Goal: Book appointment/travel/reservation

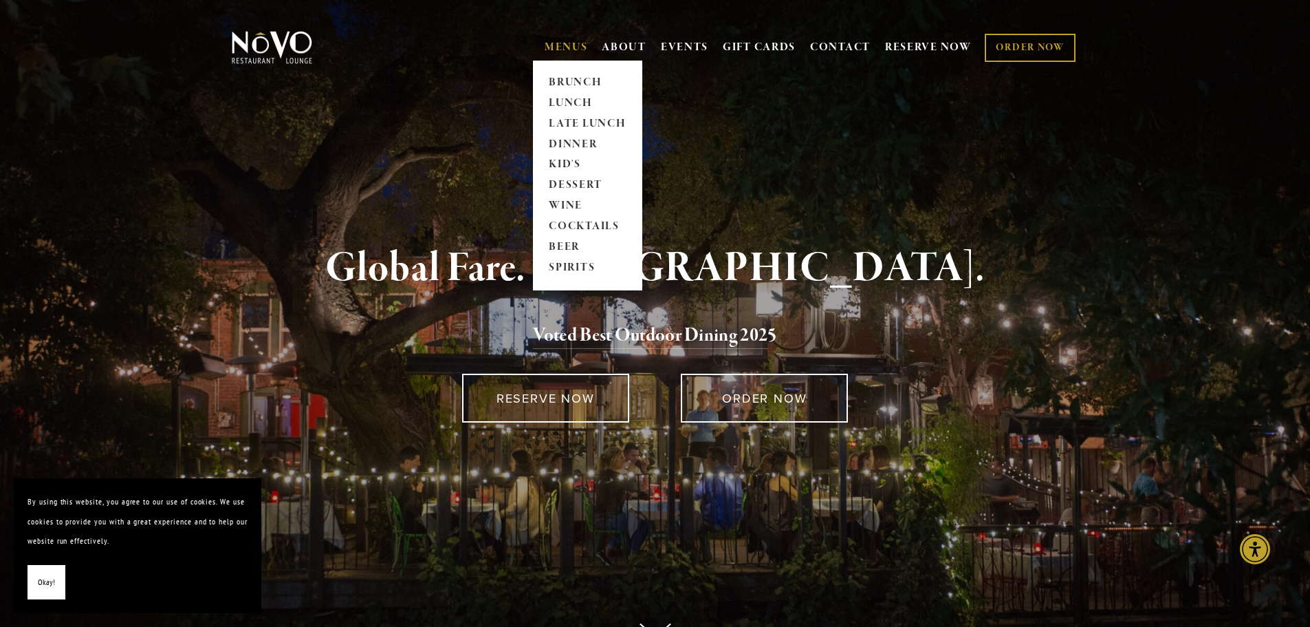
click at [558, 42] on link "MENUS" at bounding box center [566, 48] width 43 height 14
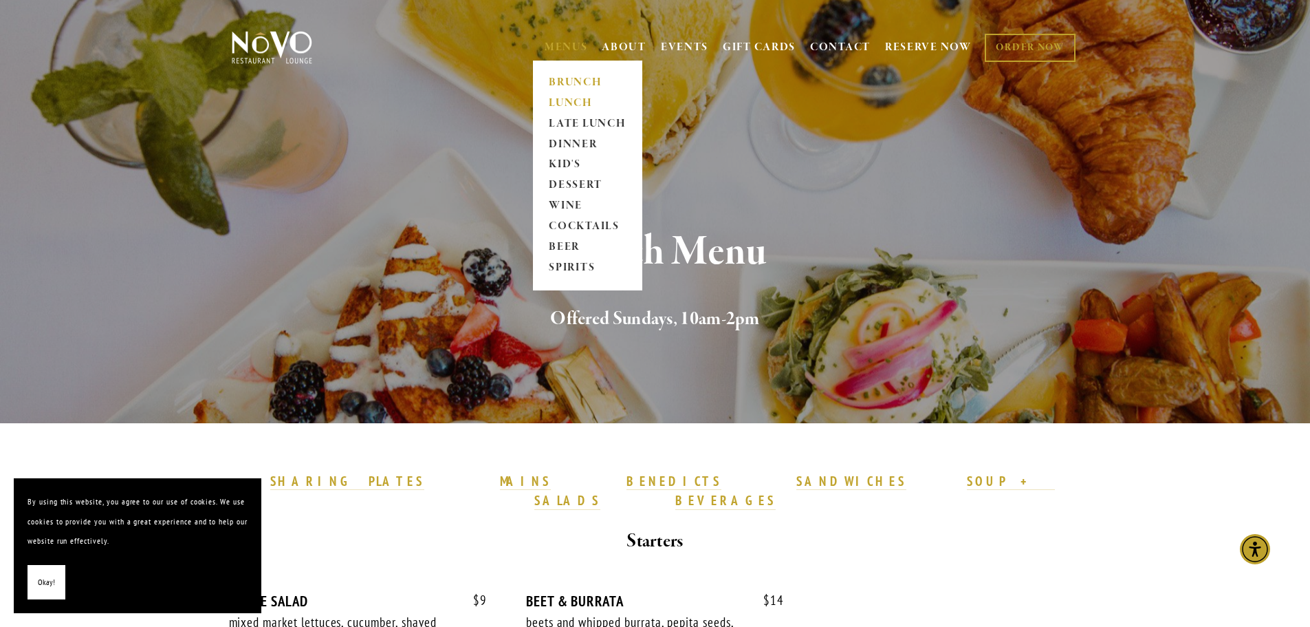
click at [571, 105] on link "LUNCH" at bounding box center [588, 103] width 86 height 21
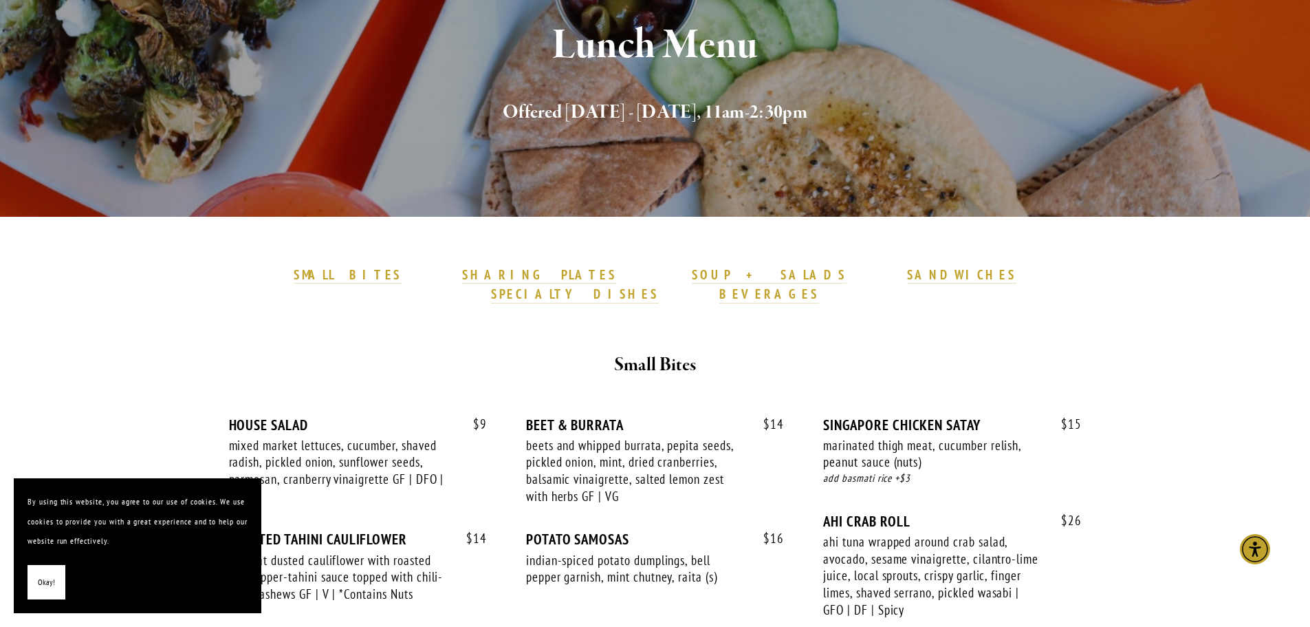
scroll to position [275, 0]
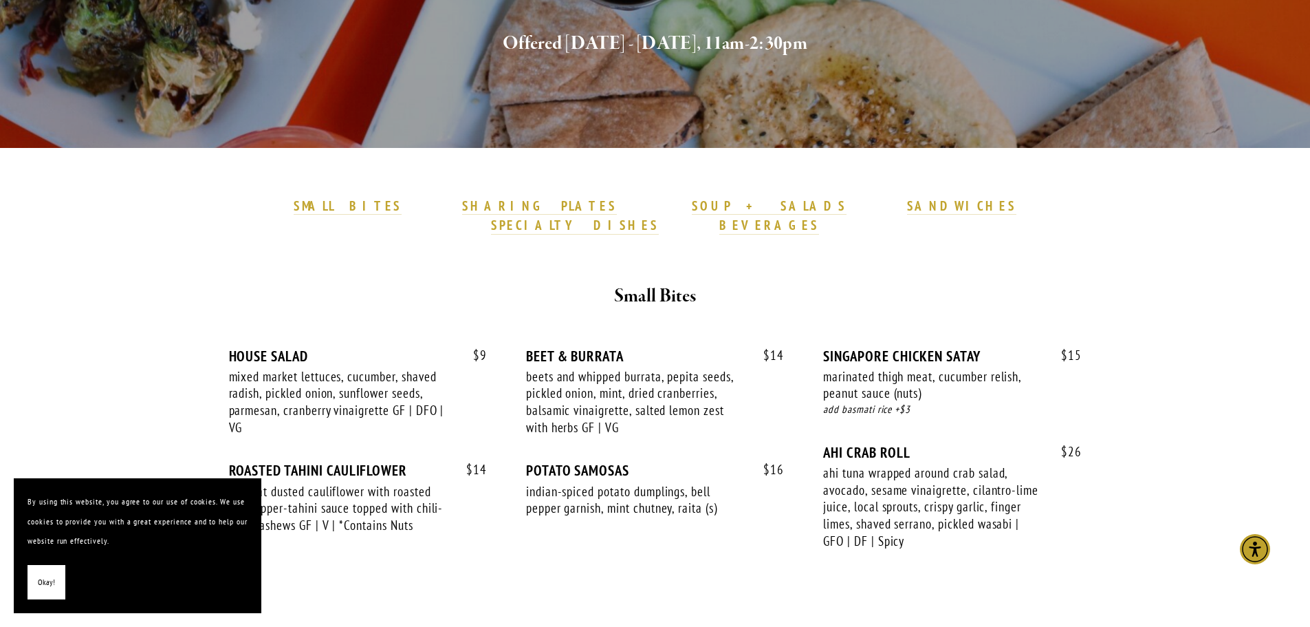
click at [41, 573] on span "Okay!" at bounding box center [46, 582] width 17 height 20
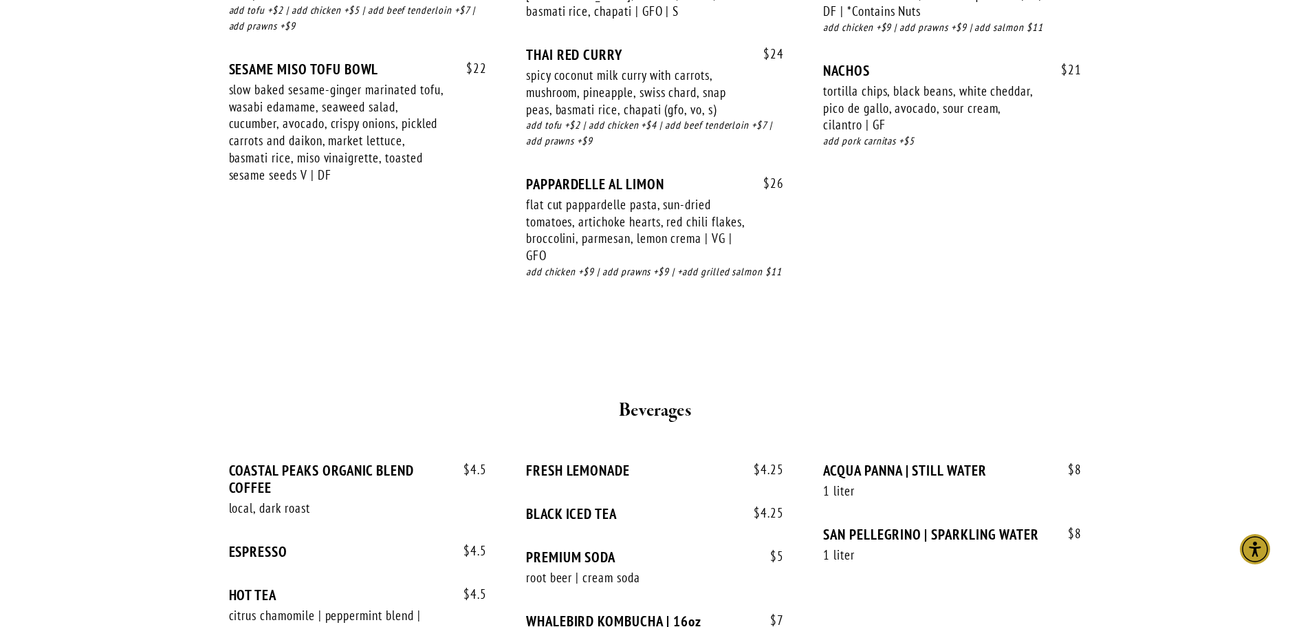
scroll to position [2476, 0]
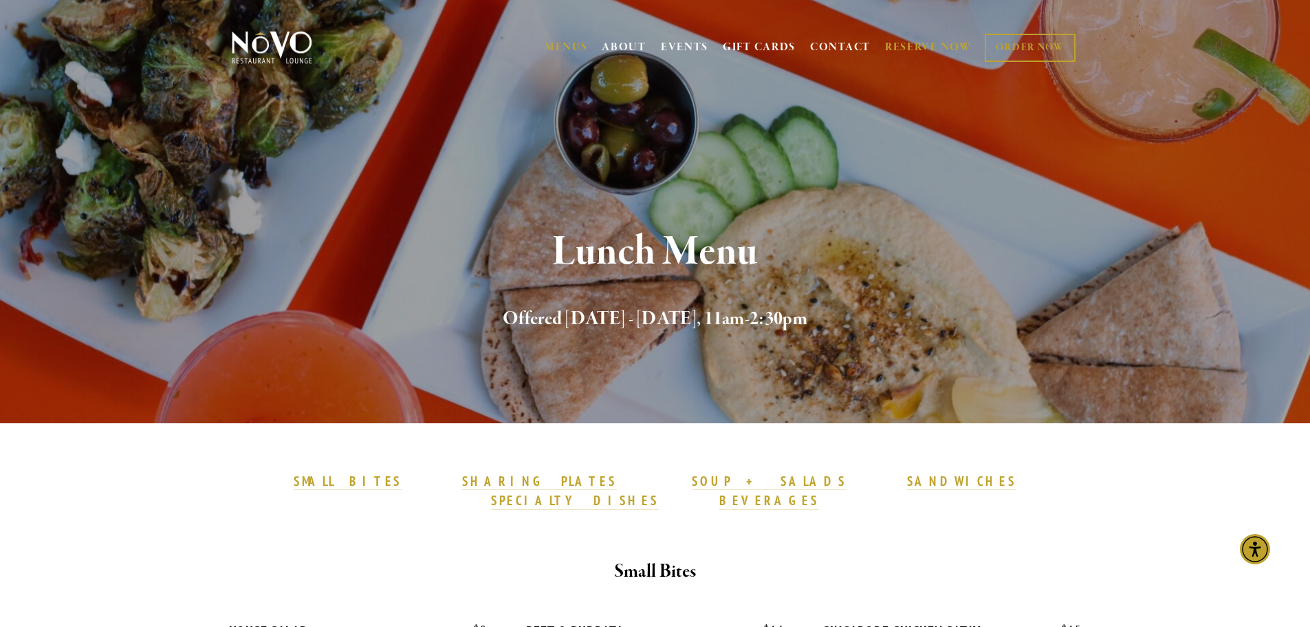
click at [942, 44] on link "RESERVE NOW" at bounding box center [928, 47] width 87 height 26
